Goal: Information Seeking & Learning: Check status

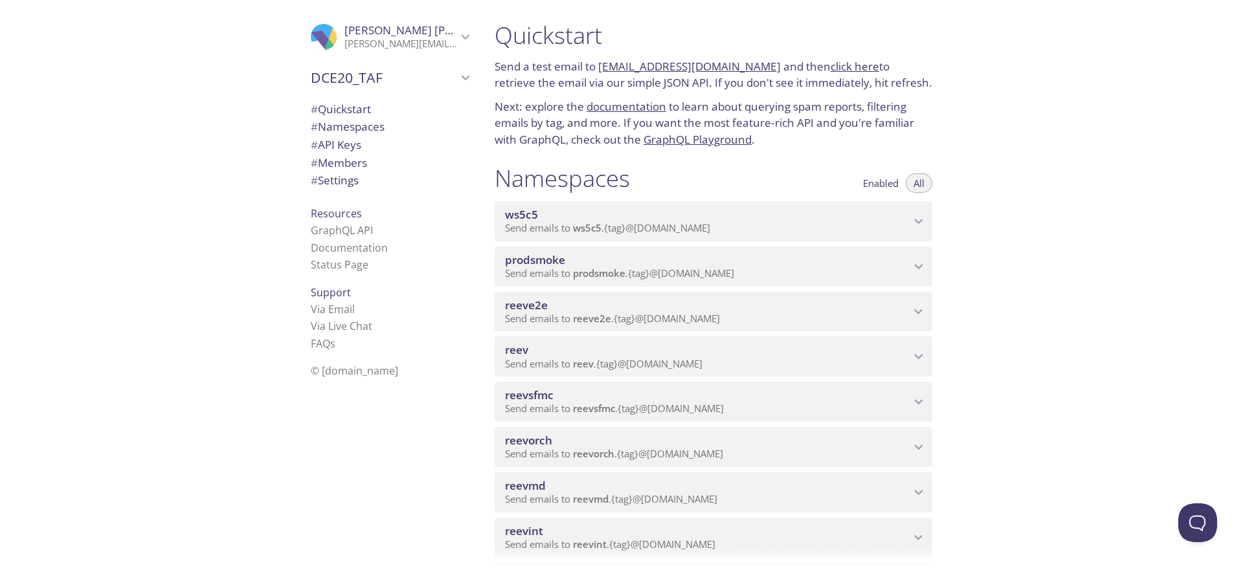
click at [708, 399] on span "reevsfmc" at bounding box center [707, 395] width 405 height 14
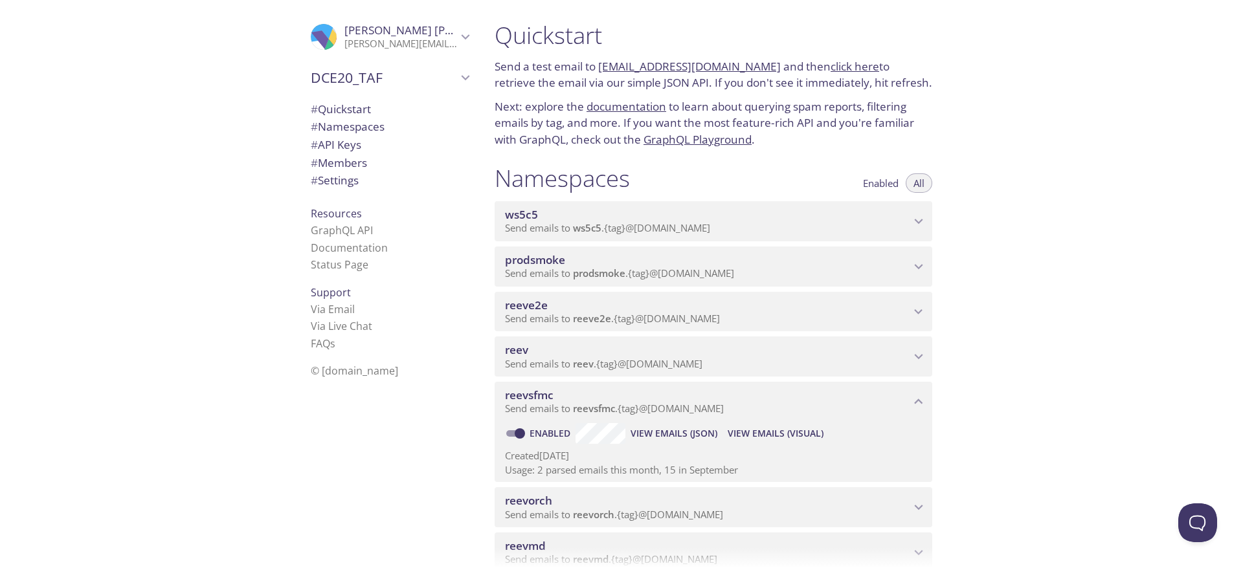
click at [809, 432] on span "View Emails (Visual)" at bounding box center [776, 434] width 96 height 16
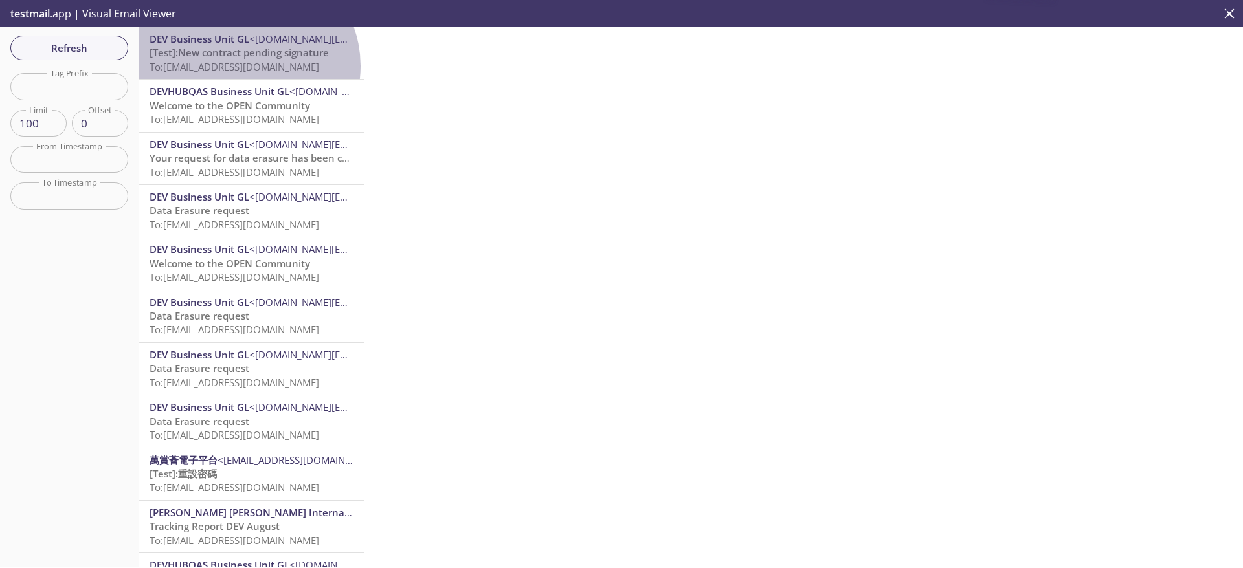
click at [246, 66] on span "To: [EMAIL_ADDRESS][DOMAIN_NAME]" at bounding box center [235, 66] width 170 height 13
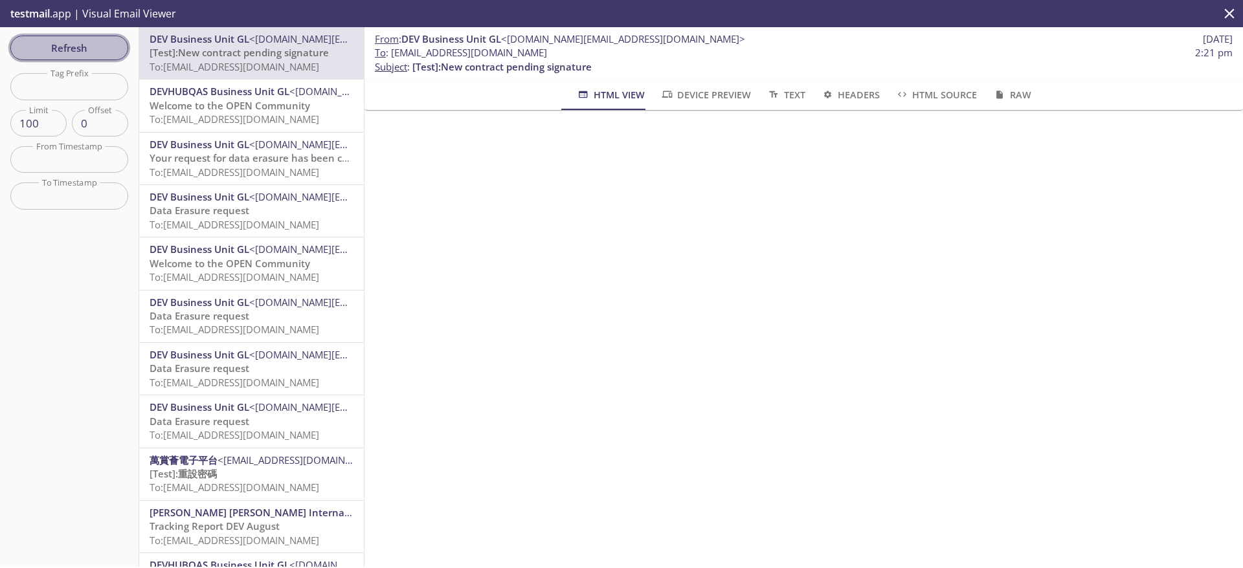
click at [70, 56] on span "Refresh" at bounding box center [69, 47] width 97 height 17
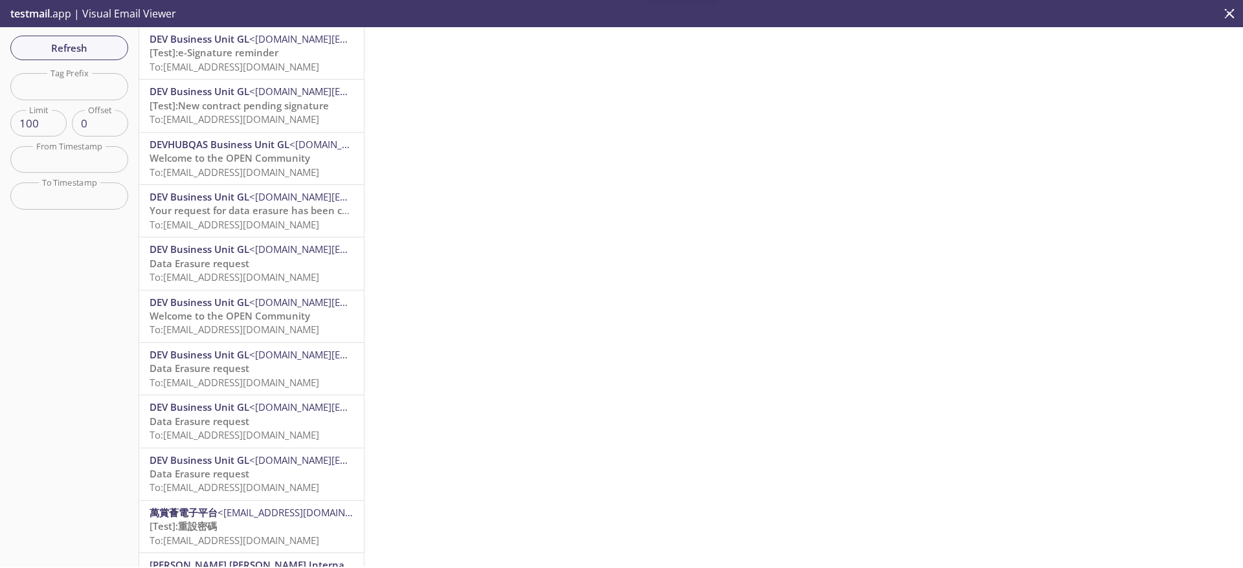
click at [260, 57] on span "[Test]:e-Signature reminder" at bounding box center [214, 52] width 129 height 13
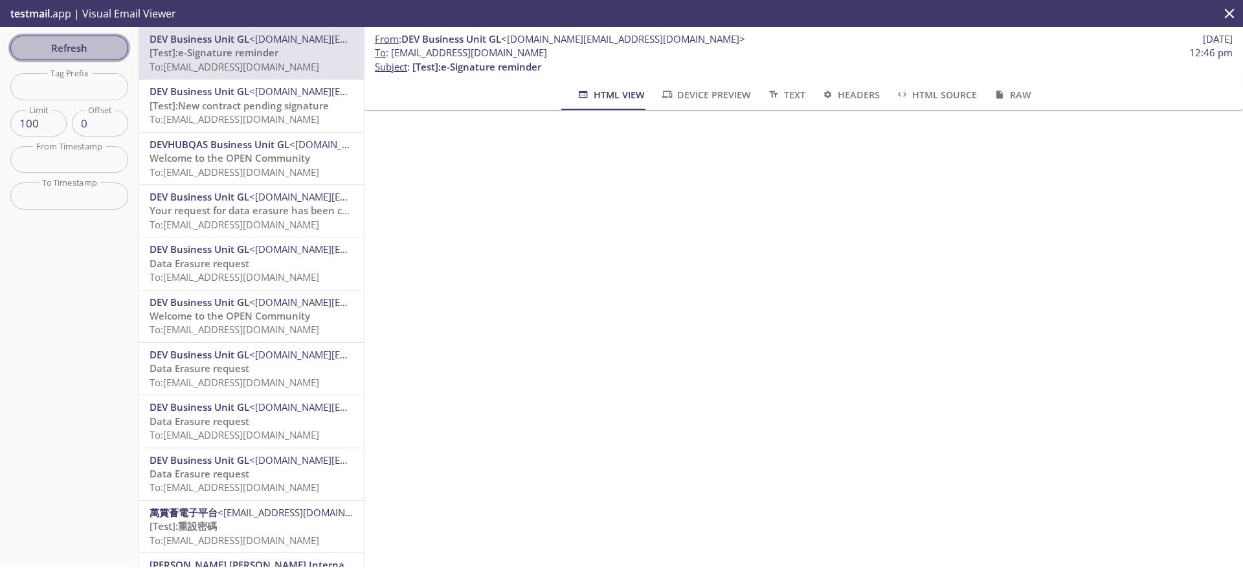
click at [95, 41] on span "Refresh" at bounding box center [69, 47] width 97 height 17
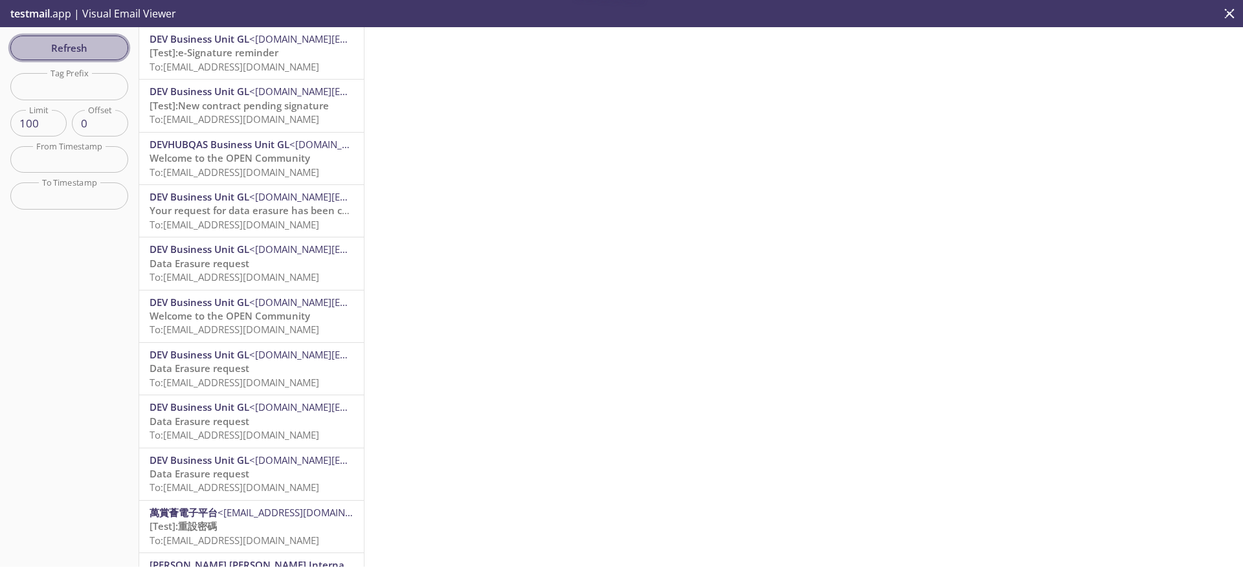
click at [95, 41] on span "Refresh" at bounding box center [69, 47] width 97 height 17
click at [80, 42] on span "Refresh" at bounding box center [69, 47] width 97 height 17
click at [87, 53] on span "Refresh" at bounding box center [69, 47] width 97 height 17
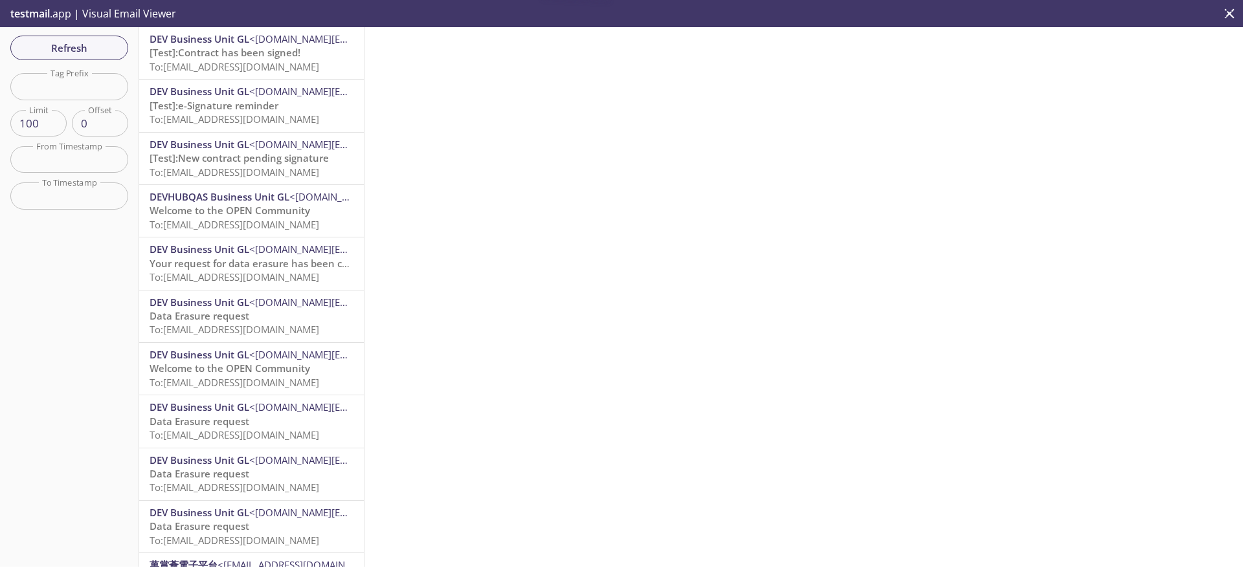
click at [254, 63] on span "To: [EMAIL_ADDRESS][DOMAIN_NAME]" at bounding box center [235, 66] width 170 height 13
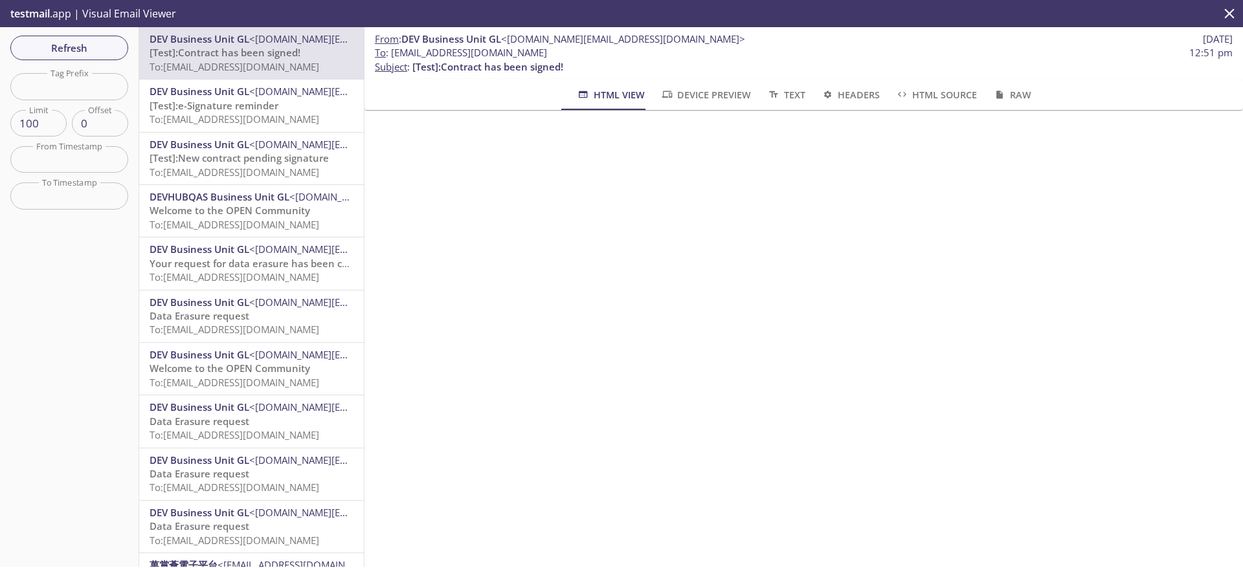
click at [269, 120] on span "To: [EMAIL_ADDRESS][DOMAIN_NAME]" at bounding box center [235, 119] width 170 height 13
